Goal: Task Accomplishment & Management: Manage account settings

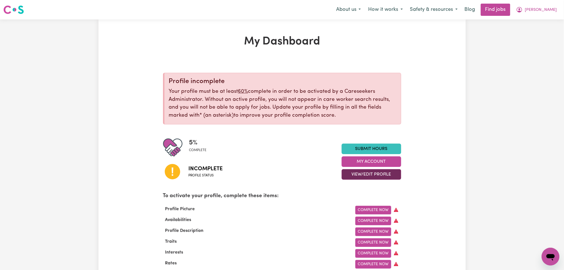
click at [348, 171] on button "View/Edit Profile" at bounding box center [372, 174] width 60 height 11
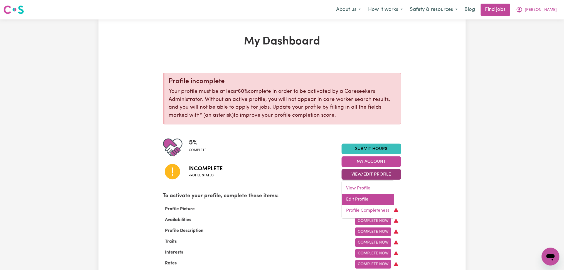
click at [351, 198] on link "Edit Profile" at bounding box center [368, 199] width 52 height 11
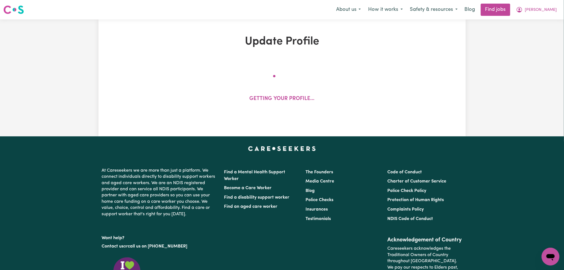
select select "[DEMOGRAPHIC_DATA]"
select select "Student Visa"
select select "Studying a healthcare related degree or qualification"
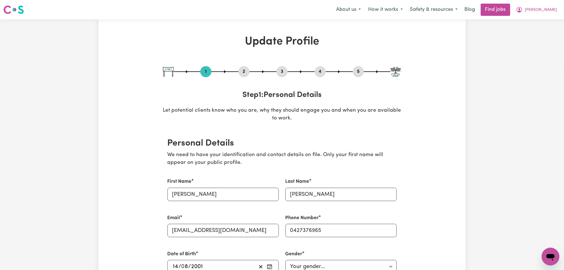
click at [538, 17] on nav "Menu About us How it works Safety & resources Blog Find jobs [PERSON_NAME]" at bounding box center [282, 9] width 564 height 19
drag, startPoint x: 538, startPoint y: 10, endPoint x: 536, endPoint y: 14, distance: 4.0
click at [538, 11] on span "[PERSON_NAME]" at bounding box center [541, 10] width 32 height 6
click at [526, 35] on link "My Dashboard" at bounding box center [538, 32] width 44 height 11
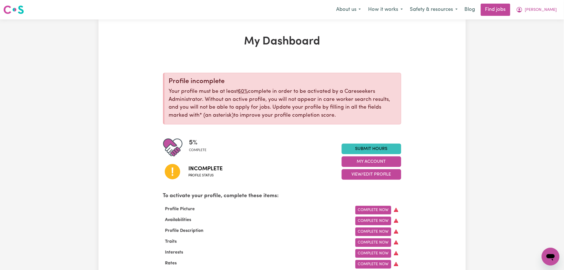
scroll to position [37, 0]
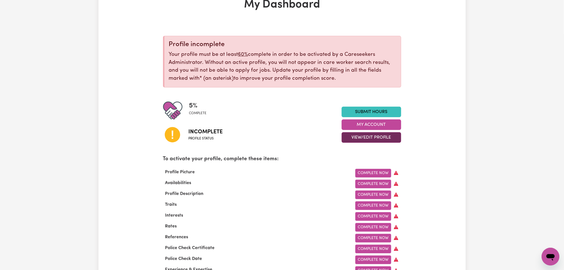
click at [345, 132] on button "View/Edit Profile" at bounding box center [372, 137] width 60 height 11
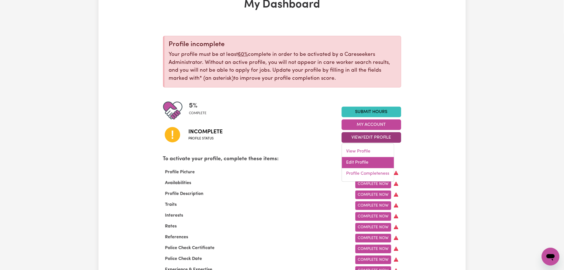
click at [350, 163] on link "Edit Profile" at bounding box center [368, 162] width 52 height 11
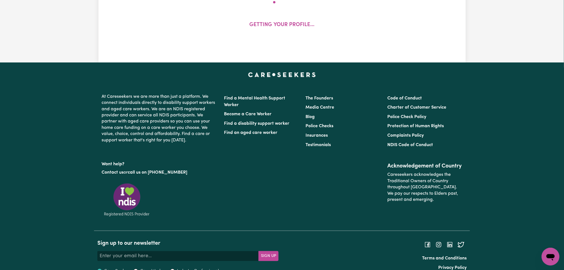
select select "[DEMOGRAPHIC_DATA]"
select select "Student Visa"
select select "Studying a healthcare related degree or qualification"
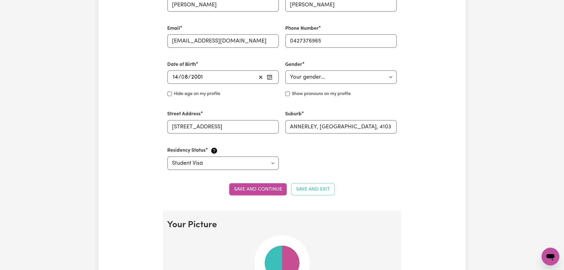
scroll to position [4, 0]
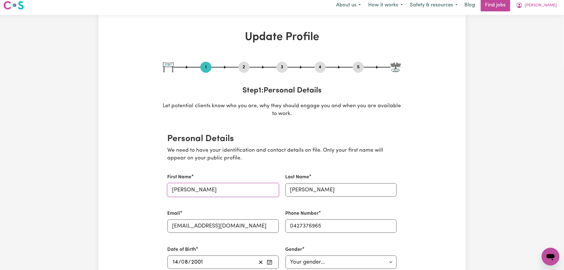
click at [223, 190] on input "[PERSON_NAME]" at bounding box center [222, 190] width 111 height 13
drag, startPoint x: 201, startPoint y: 190, endPoint x: 142, endPoint y: 193, distance: 59.6
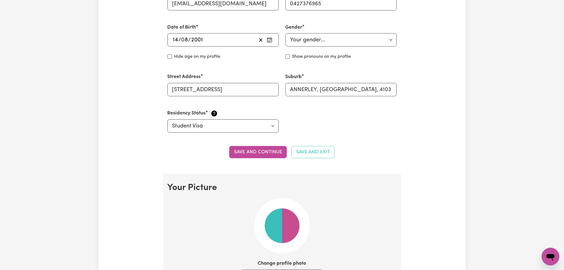
scroll to position [264, 0]
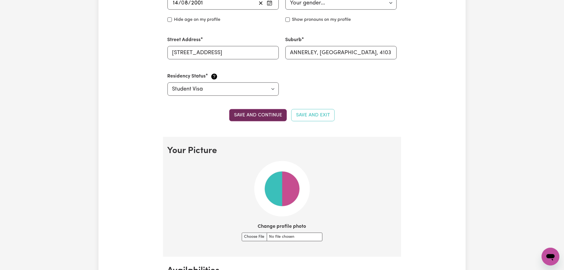
type input "[PERSON_NAME]"
click at [269, 114] on button "Save and continue" at bounding box center [258, 115] width 58 height 12
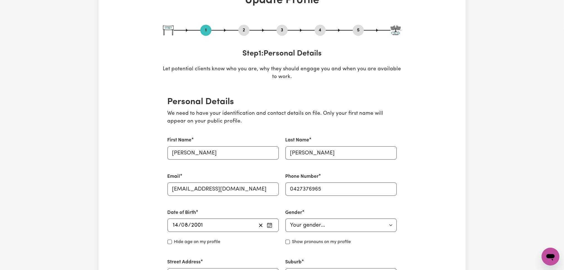
scroll to position [0, 0]
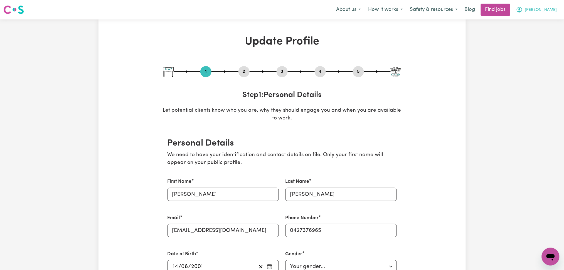
click at [548, 14] on button "[PERSON_NAME]" at bounding box center [536, 10] width 48 height 12
click at [547, 43] on link "Logout" at bounding box center [538, 42] width 44 height 11
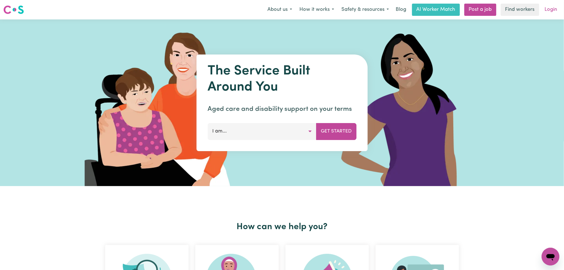
click at [549, 9] on link "Login" at bounding box center [550, 10] width 19 height 12
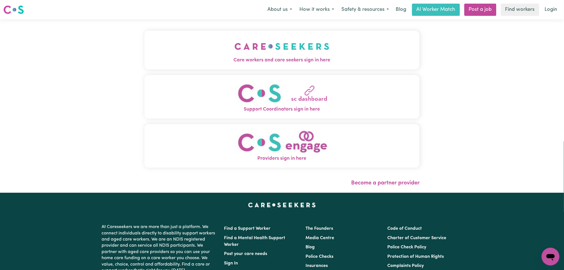
click at [150, 58] on span "Care workers and care seekers sign in here" at bounding box center [281, 60] width 275 height 7
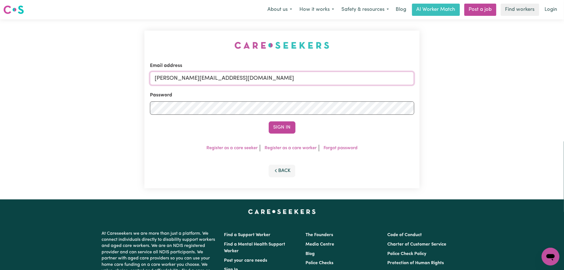
click at [237, 80] on input "[PERSON_NAME][EMAIL_ADDRESS][DOMAIN_NAME]" at bounding box center [282, 78] width 264 height 13
drag, startPoint x: 183, startPoint y: 76, endPoint x: 342, endPoint y: 76, distance: 158.8
click at [342, 76] on input "Superuser~[EMAIL_ADDRESS][DOMAIN_NAME]" at bounding box center [282, 78] width 264 height 13
type input "Superuser~[EMAIL_ADDRESS][DOMAIN_NAME]"
drag, startPoint x: 298, startPoint y: 123, endPoint x: 294, endPoint y: 125, distance: 4.9
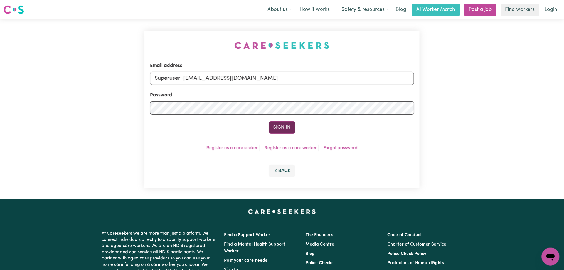
click at [297, 125] on div "Sign In" at bounding box center [282, 128] width 264 height 12
click at [293, 125] on button "Sign In" at bounding box center [282, 128] width 27 height 12
